Goal: Communication & Community: Share content

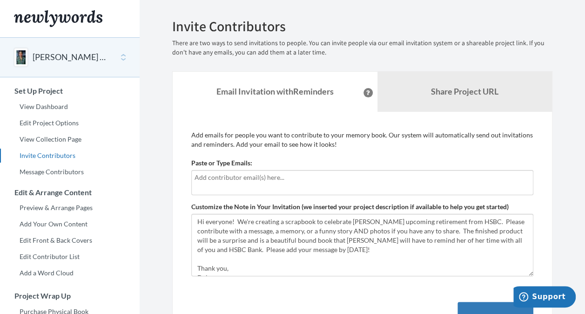
click at [273, 178] on input "text" at bounding box center [361, 177] width 335 height 10
type input "P"
click at [76, 59] on button "[PERSON_NAME] Retirement [DATE]" at bounding box center [70, 57] width 75 height 12
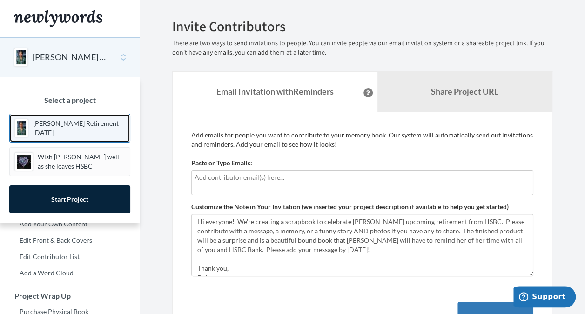
click at [77, 119] on p "[PERSON_NAME] Retirement [DATE]" at bounding box center [79, 128] width 92 height 19
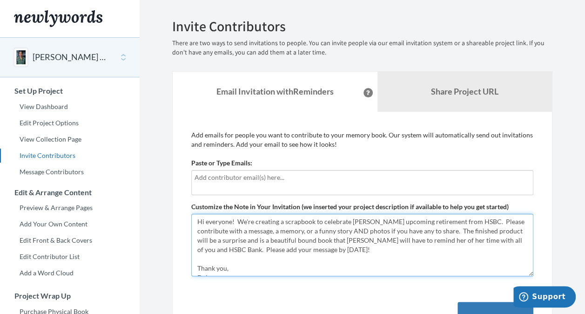
click at [314, 247] on textarea "Hi everyone! We're creating a scrapbook to celebrate [PERSON_NAME] upcoming ret…" at bounding box center [362, 245] width 342 height 62
click at [354, 244] on textarea "Hi everyone! We're creating a scrapbook to celebrate [PERSON_NAME] upcoming ret…" at bounding box center [362, 245] width 342 height 62
type textarea "Hi everyone! We're creating a scrapbook to celebrate Paula Ferguson's upcoming …"
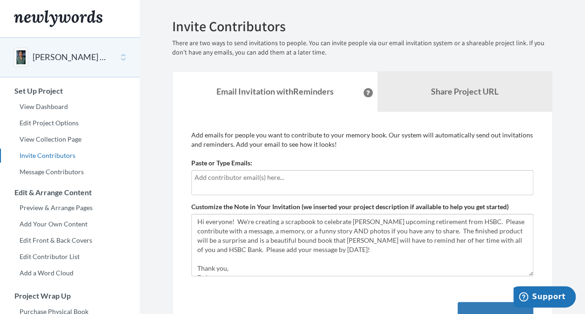
click at [349, 176] on input "text" at bounding box center [361, 177] width 335 height 10
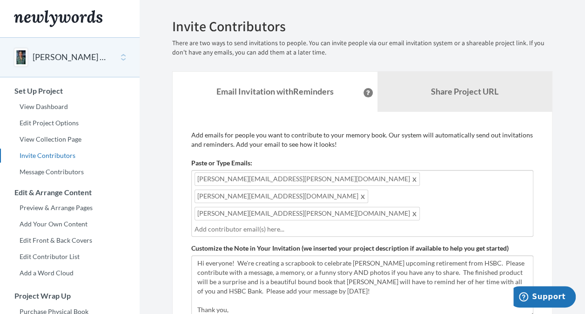
click at [233, 224] on input "text" at bounding box center [361, 229] width 335 height 10
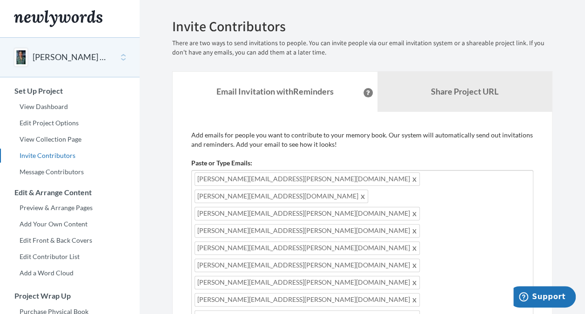
click at [411, 276] on span at bounding box center [414, 281] width 7 height 11
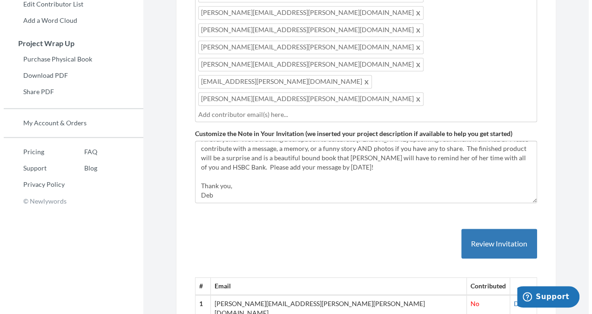
scroll to position [186, 0]
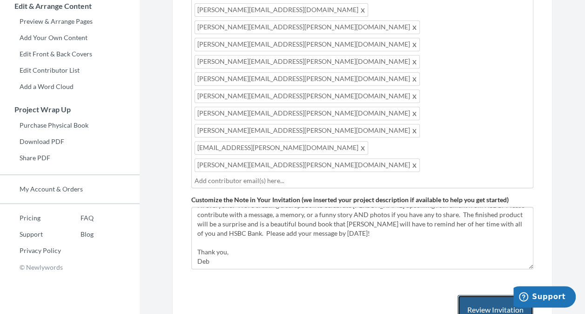
click at [495, 294] on button "Review Invitation" at bounding box center [495, 309] width 76 height 30
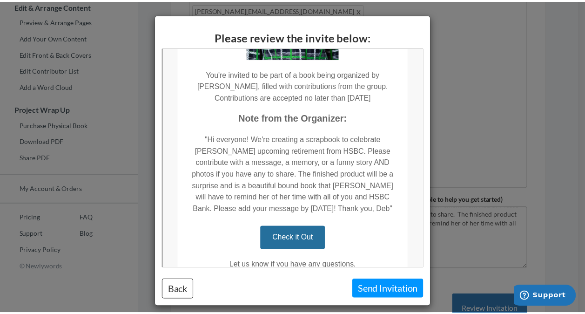
scroll to position [250, 0]
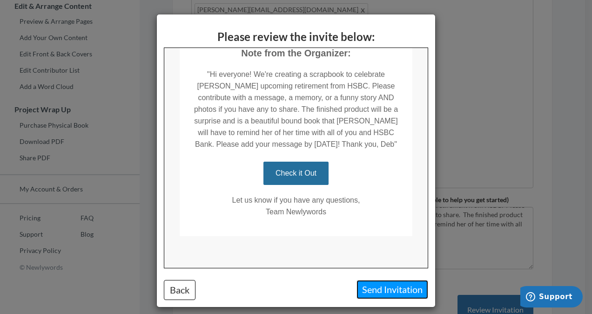
click at [371, 287] on button "Send Invitation" at bounding box center [392, 289] width 72 height 19
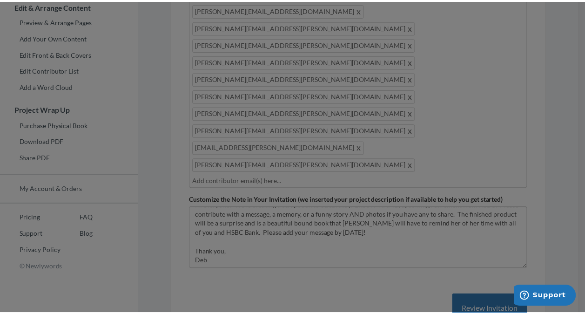
scroll to position [0, 0]
